Goal: Find specific page/section

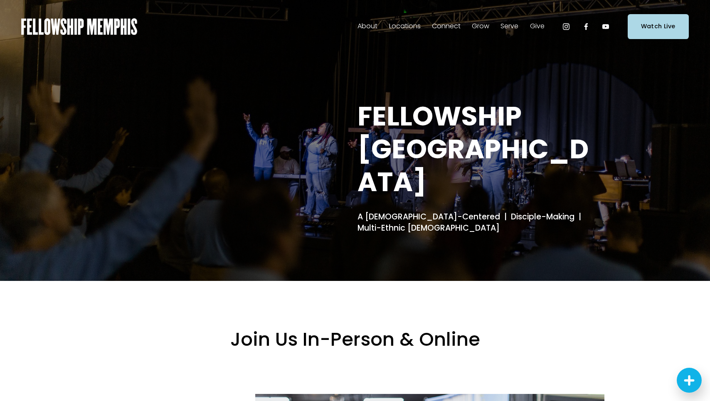
click at [0, 0] on span "Students" at bounding box center [0, 0] width 0 height 0
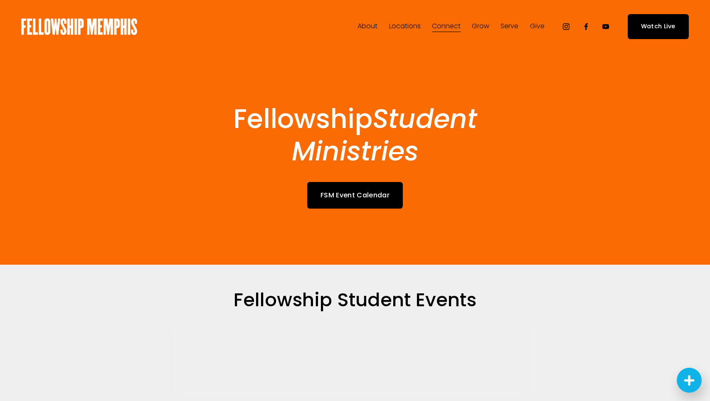
click at [380, 195] on link "FSM Event Calendar" at bounding box center [355, 195] width 96 height 26
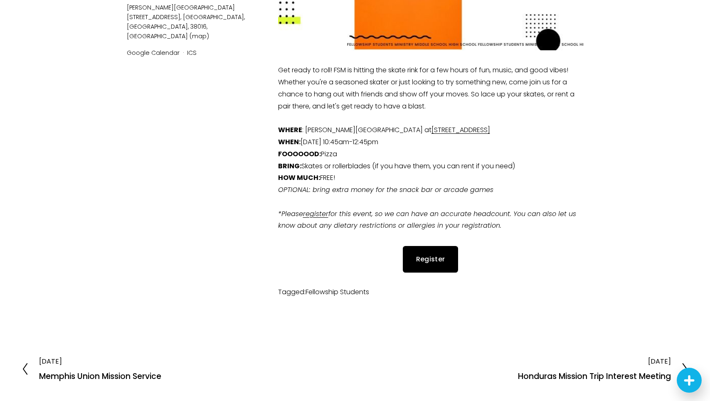
scroll to position [268, 0]
